Goal: Navigation & Orientation: Find specific page/section

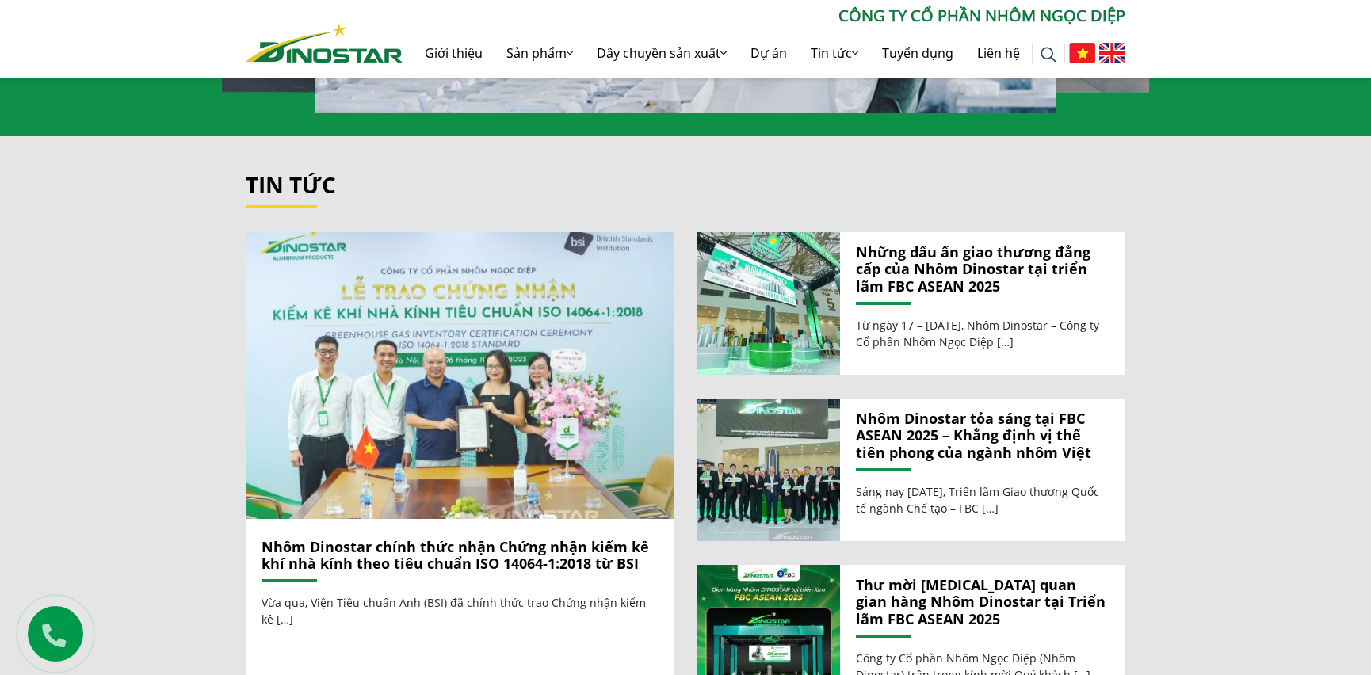
scroll to position [1614, 0]
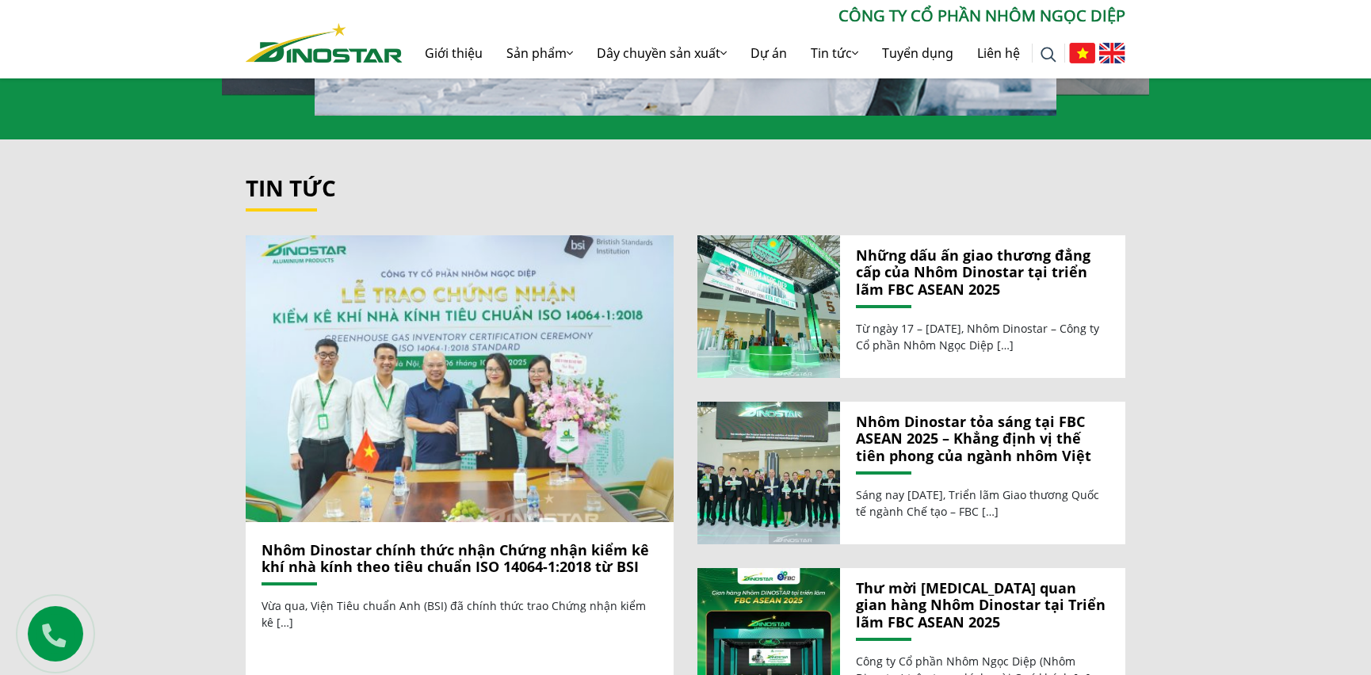
click at [457, 359] on img at bounding box center [460, 378] width 458 height 307
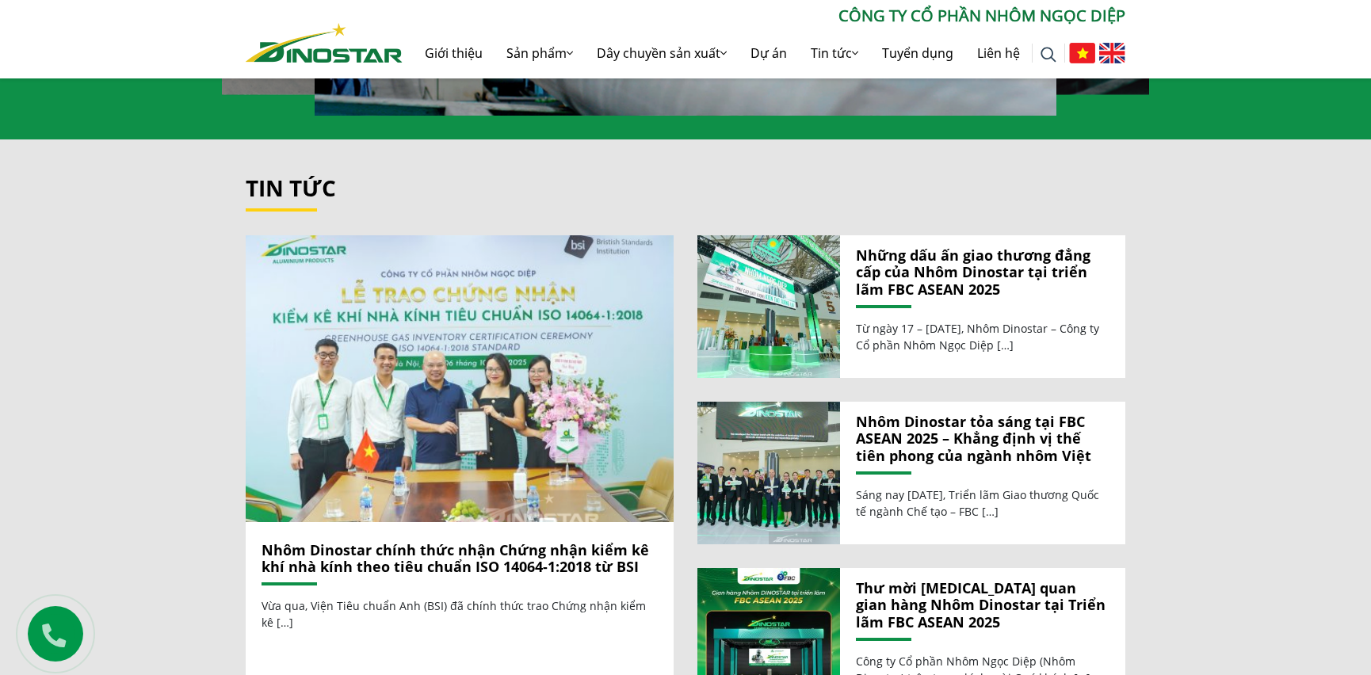
click at [522, 442] on img at bounding box center [460, 378] width 458 height 307
click at [504, 455] on img at bounding box center [460, 378] width 458 height 307
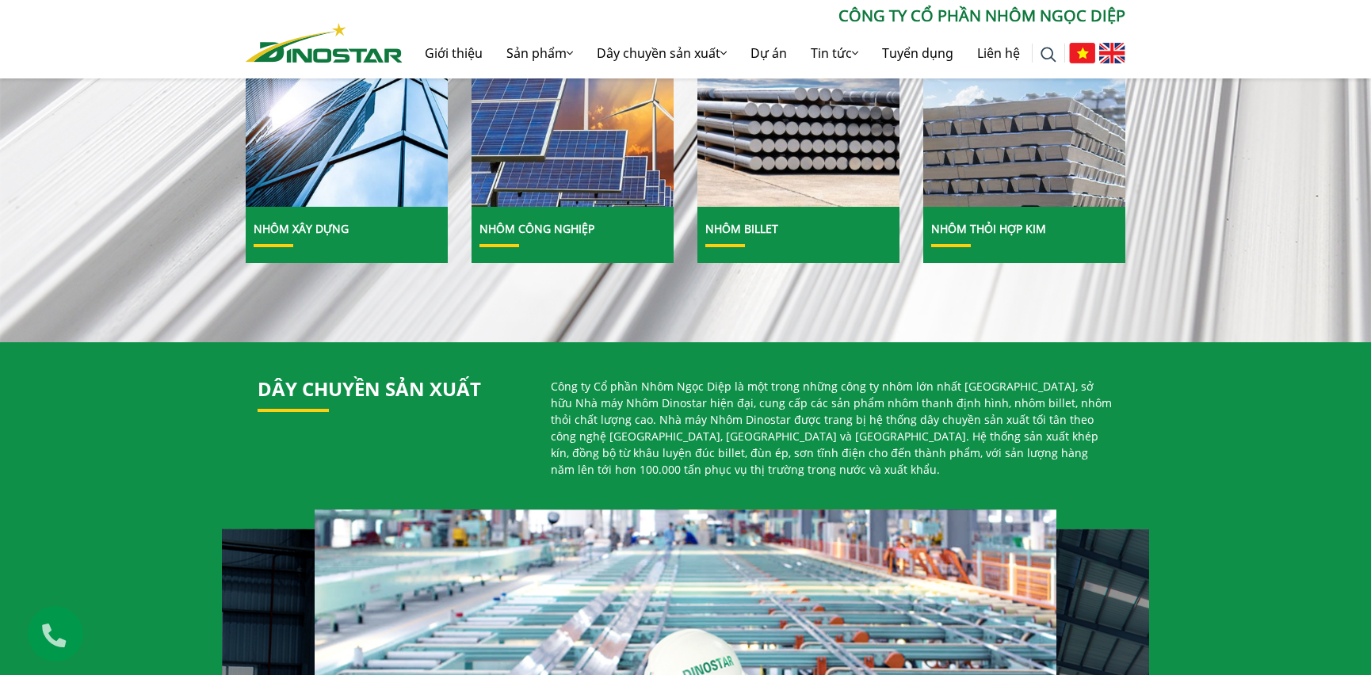
scroll to position [470, 0]
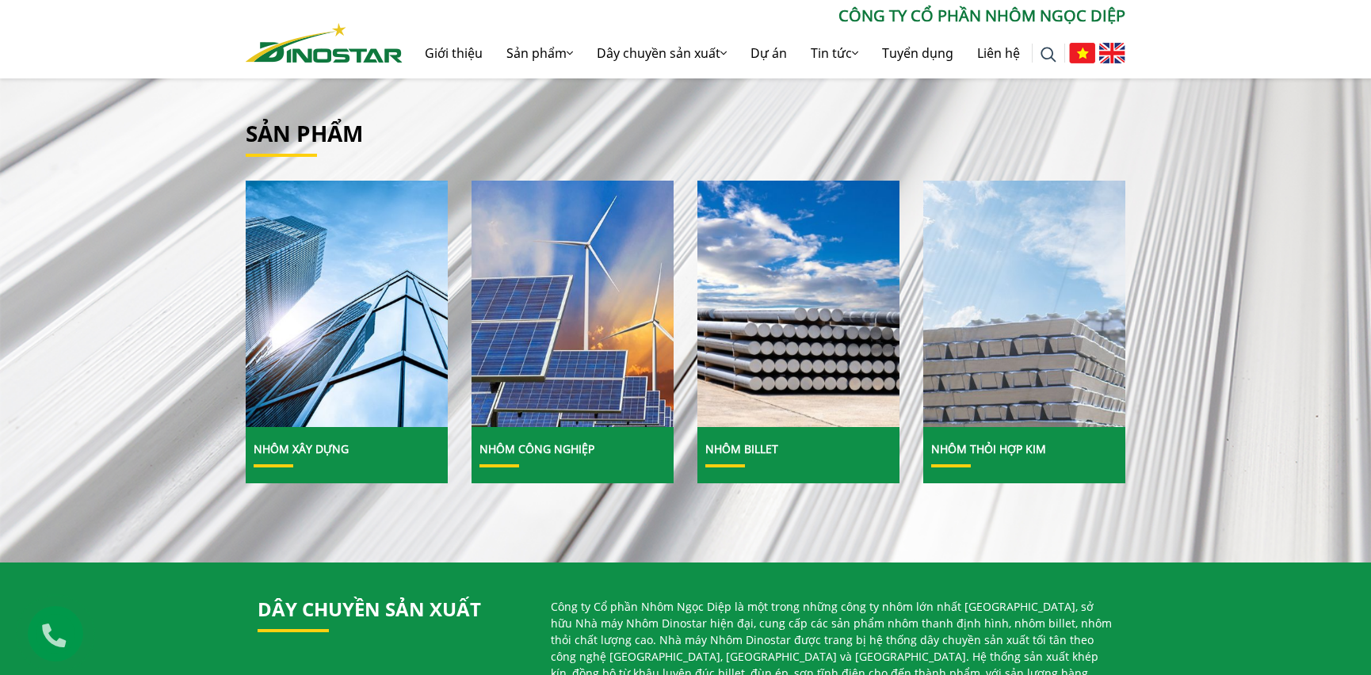
click at [1022, 349] on img at bounding box center [1024, 304] width 216 height 265
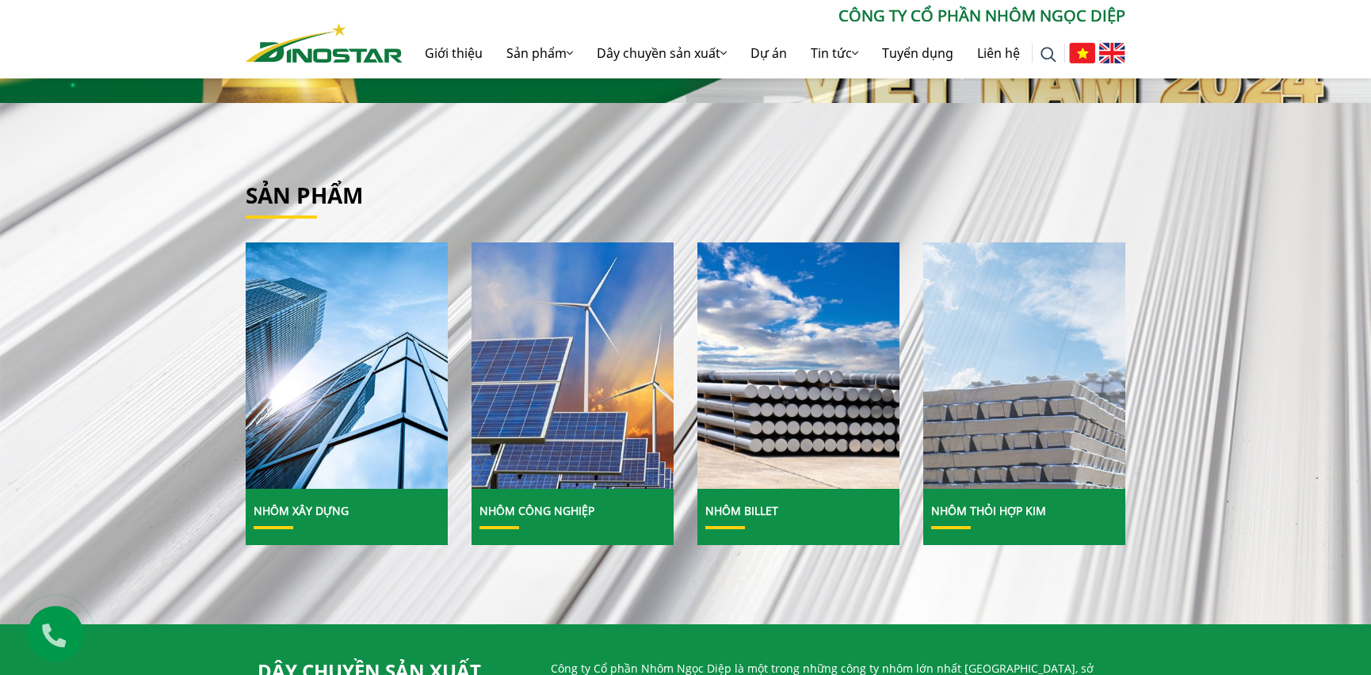
scroll to position [404, 0]
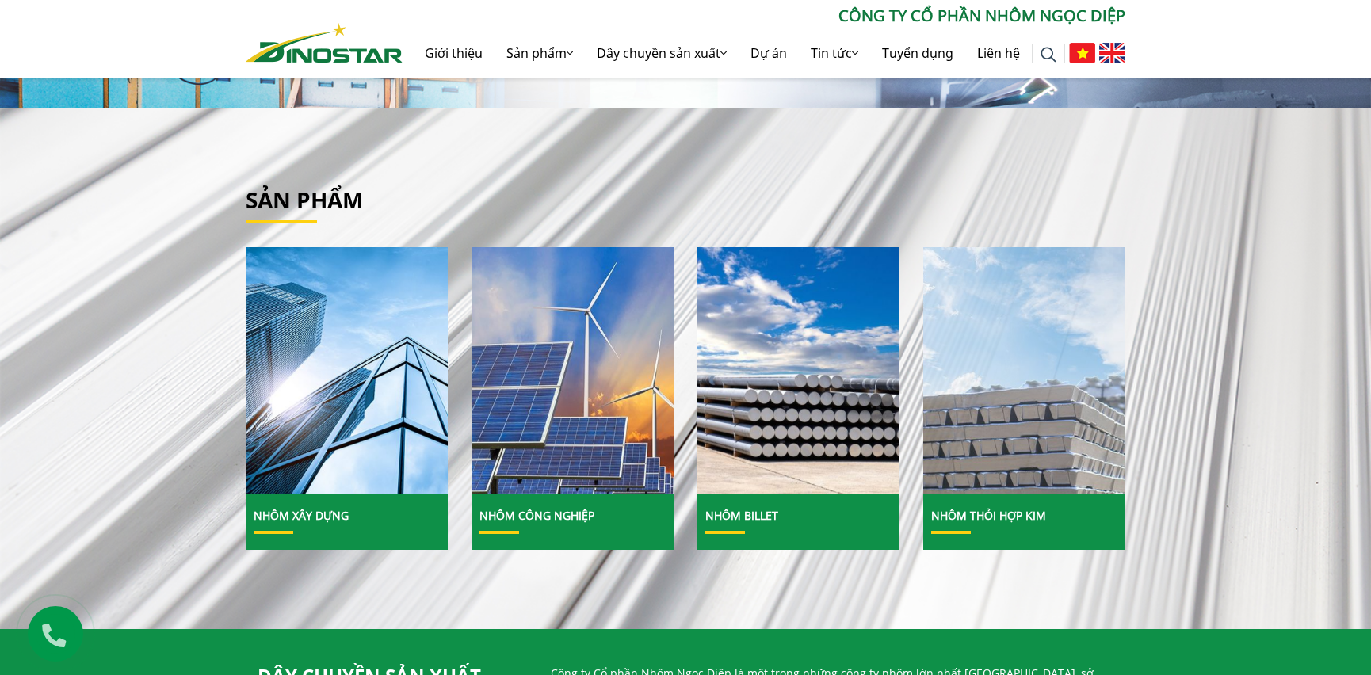
click at [1021, 431] on img at bounding box center [1024, 371] width 216 height 265
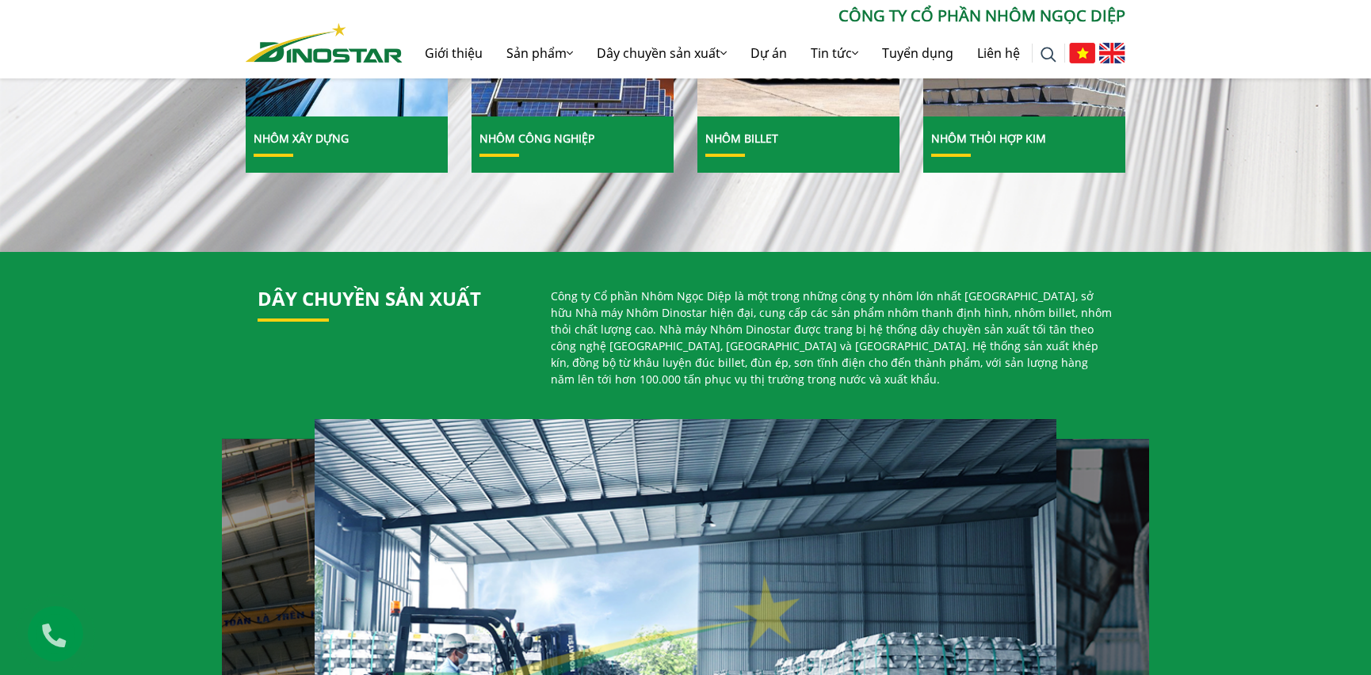
scroll to position [605, 0]
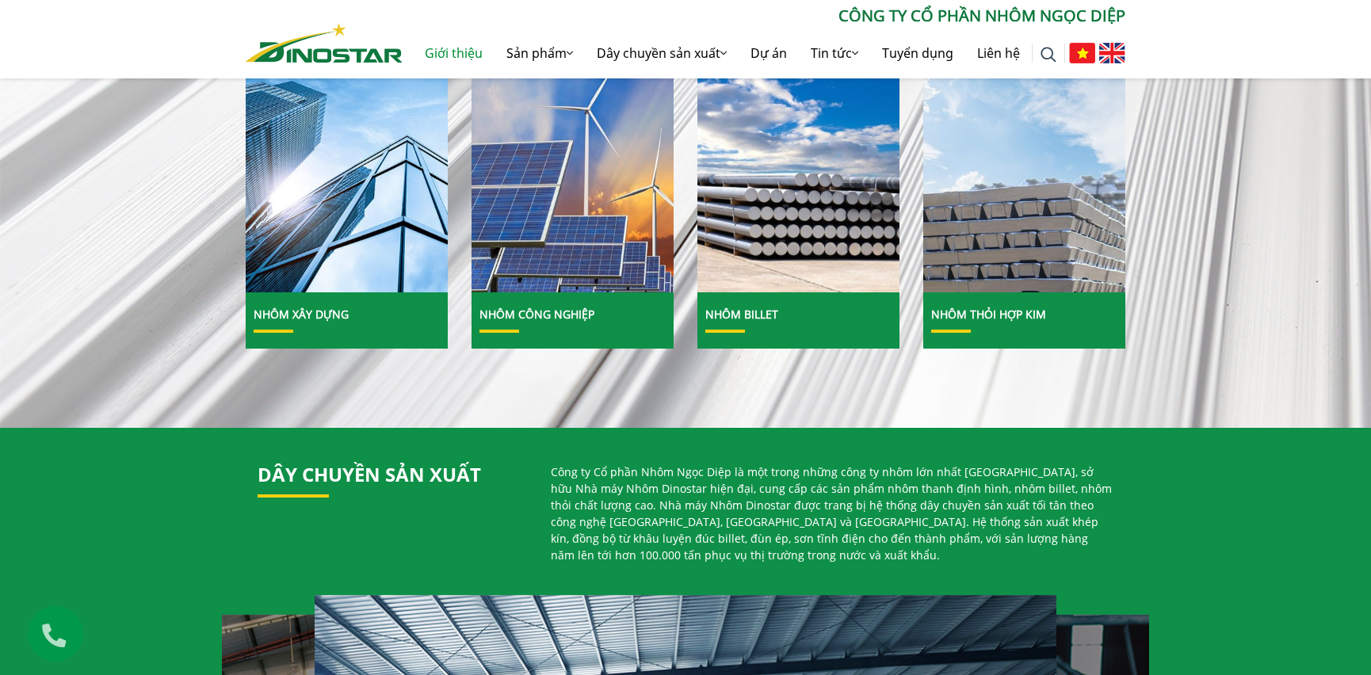
click at [444, 48] on link "Giới thiệu" at bounding box center [454, 53] width 82 height 51
